Goal: Information Seeking & Learning: Find specific page/section

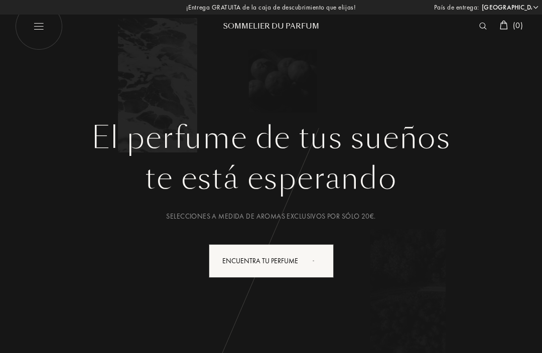
select select "ES"
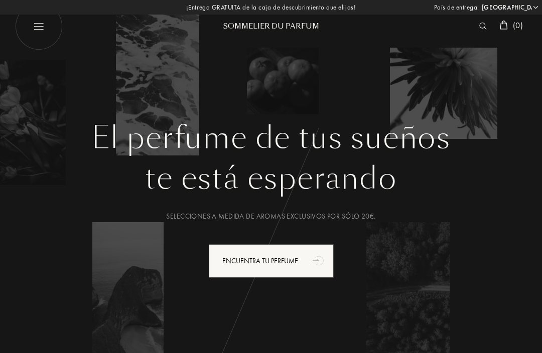
click at [484, 25] on img at bounding box center [483, 26] width 8 height 7
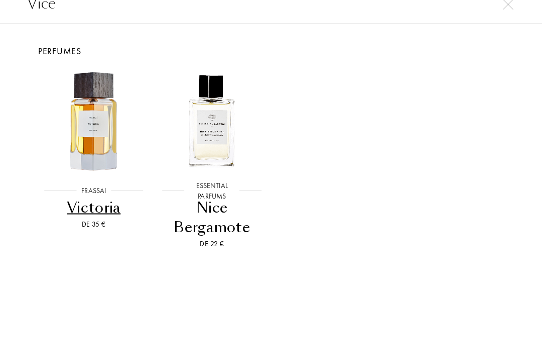
type input "Vice"
click at [216, 131] on img at bounding box center [212, 138] width 106 height 106
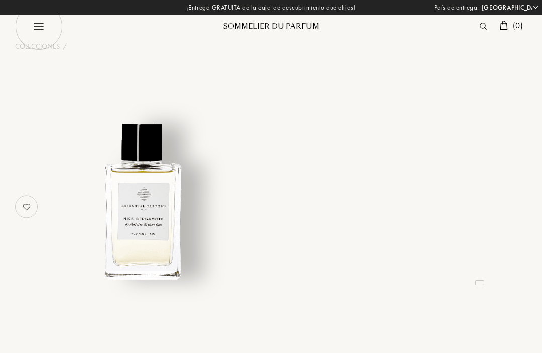
select select "ES"
select select "3"
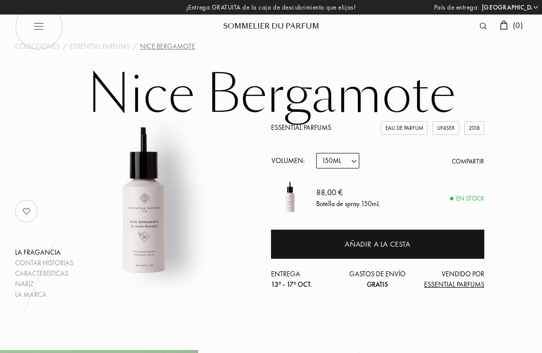
click at [485, 28] on img at bounding box center [483, 26] width 7 height 7
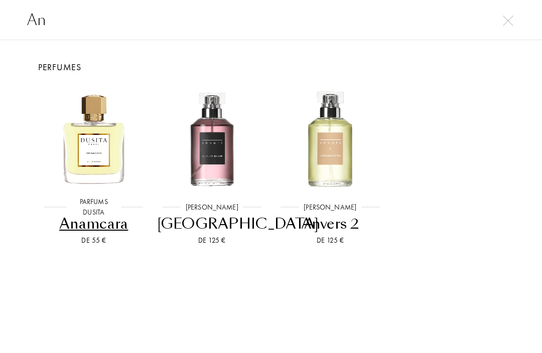
type input "A"
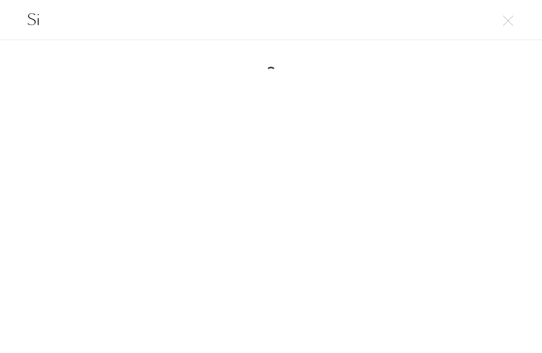
type input "S"
type input "Vicebomb"
